Goal: Transaction & Acquisition: Download file/media

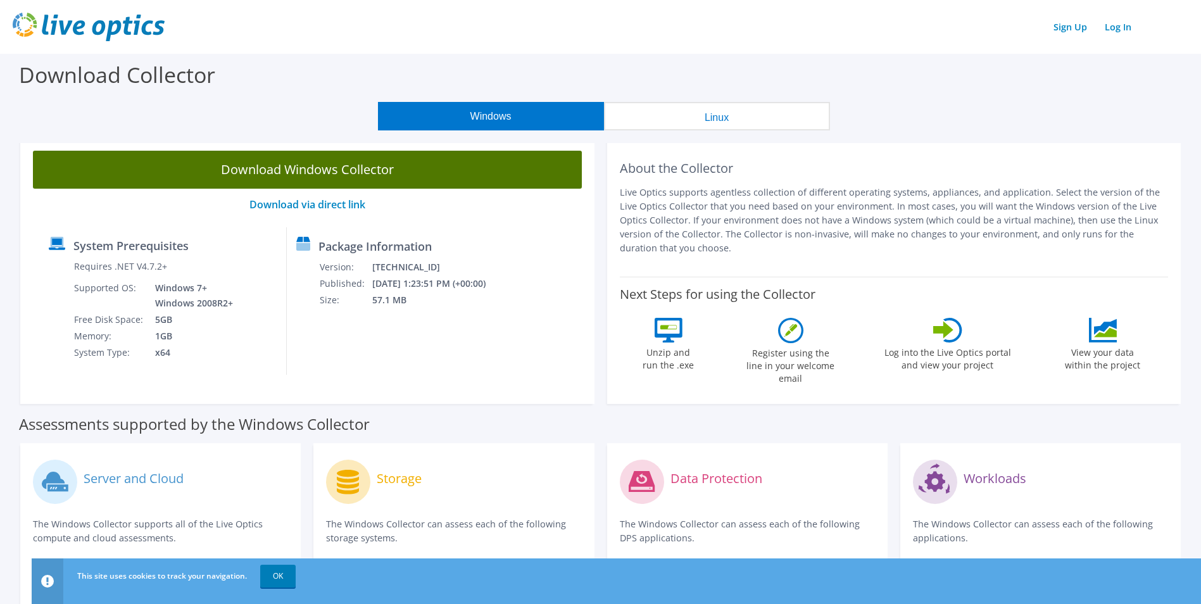
click at [328, 172] on link "Download Windows Collector" at bounding box center [307, 170] width 549 height 38
